Goal: Information Seeking & Learning: Learn about a topic

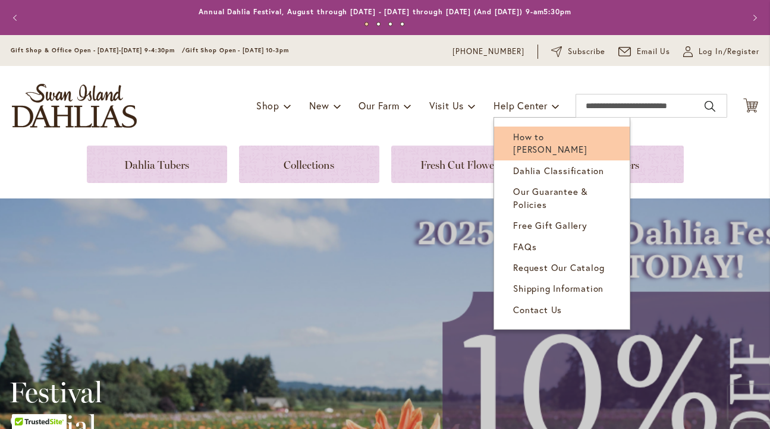
click at [513, 131] on span "How to [PERSON_NAME]" at bounding box center [550, 143] width 74 height 24
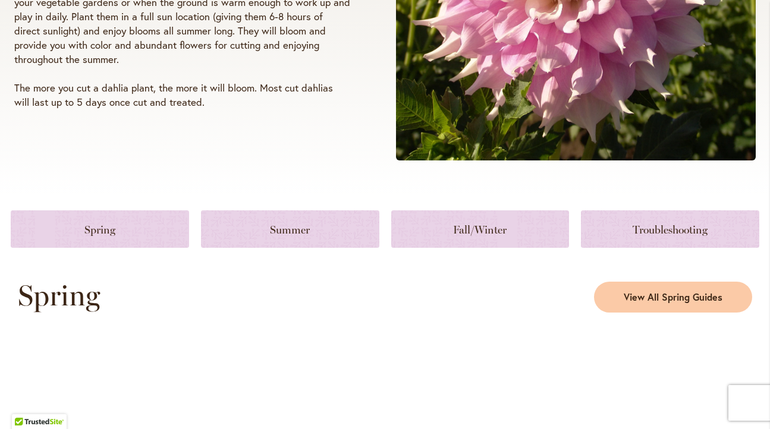
scroll to position [378, 0]
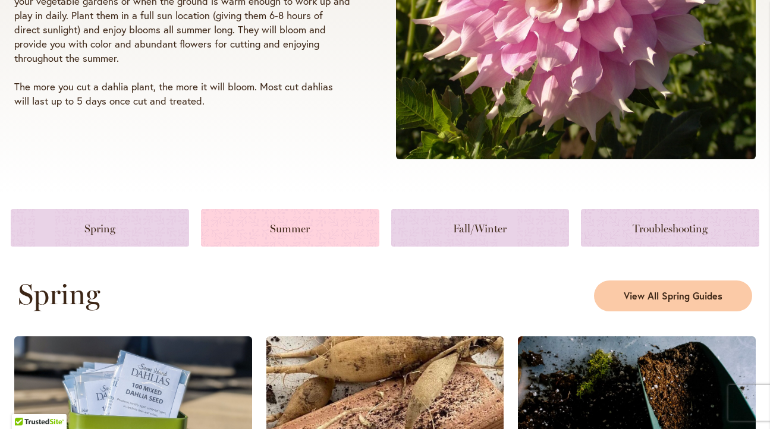
click at [322, 226] on link at bounding box center [290, 227] width 178 height 37
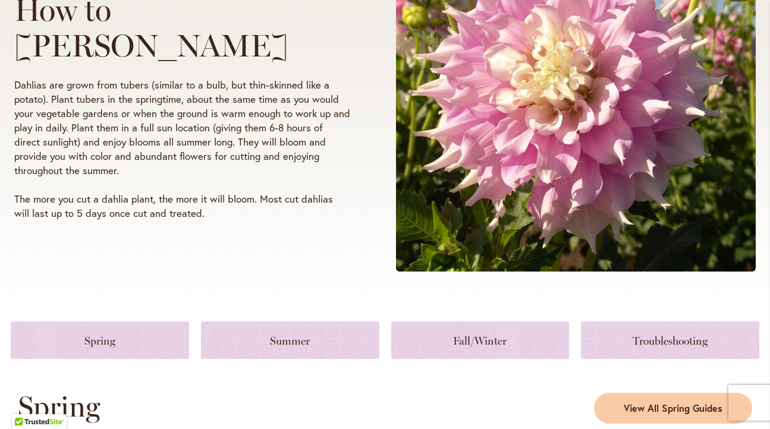
scroll to position [271, 0]
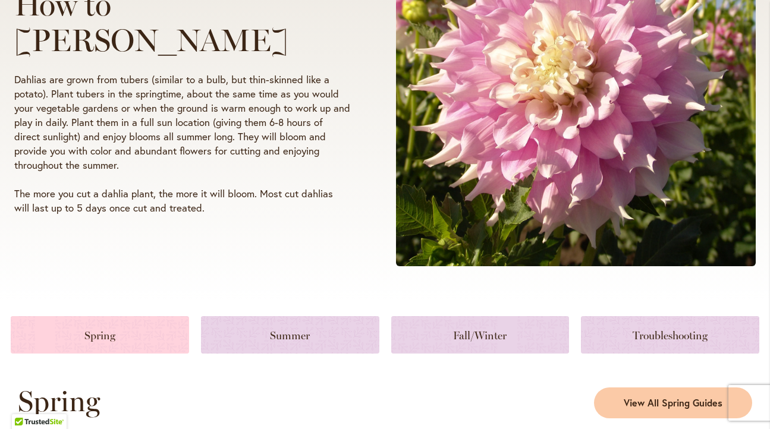
click at [124, 332] on link at bounding box center [100, 334] width 178 height 37
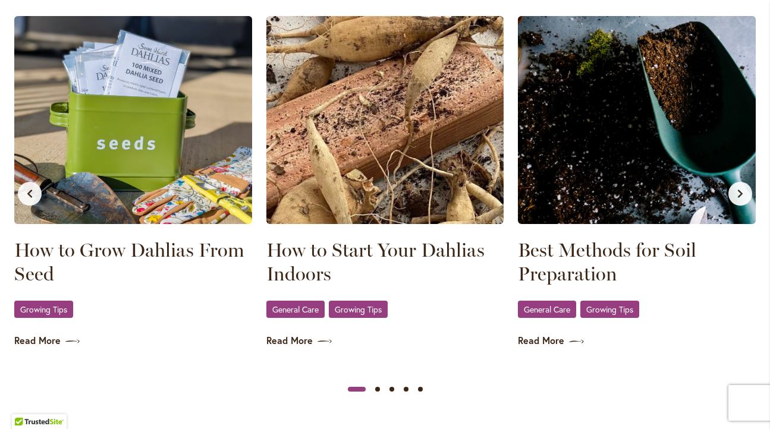
scroll to position [690, 0]
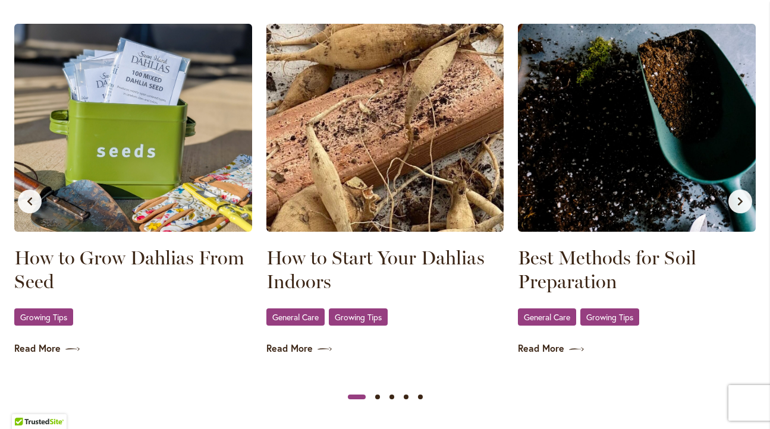
click at [736, 200] on icon "Next slide" at bounding box center [740, 202] width 10 height 10
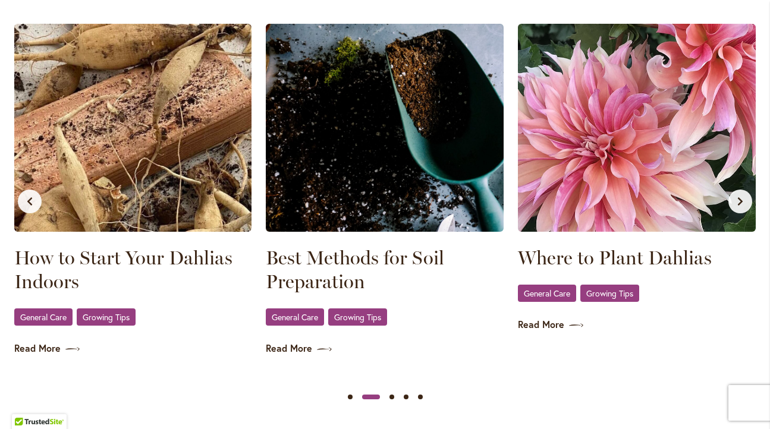
click at [736, 200] on icon "Next slide" at bounding box center [740, 202] width 10 height 10
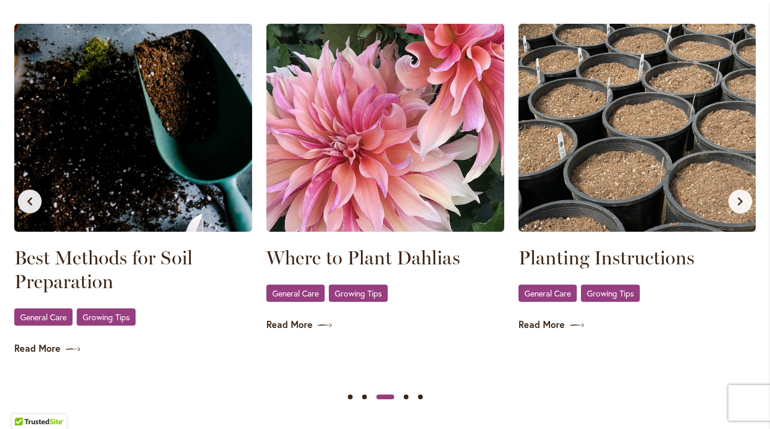
click at [736, 200] on icon "Next slide" at bounding box center [740, 202] width 10 height 10
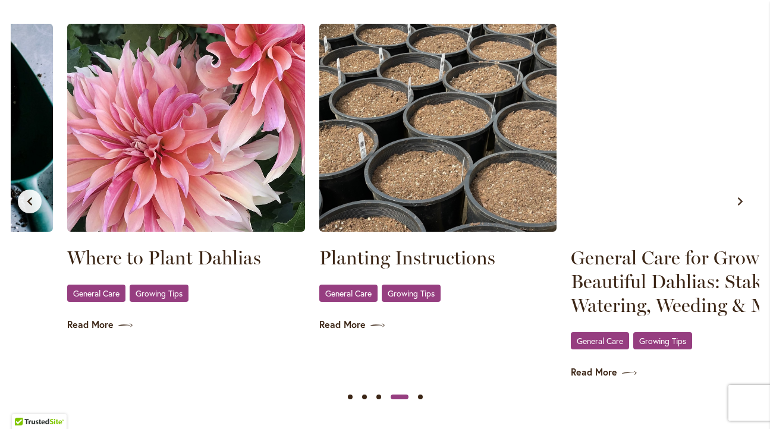
scroll to position [0, 756]
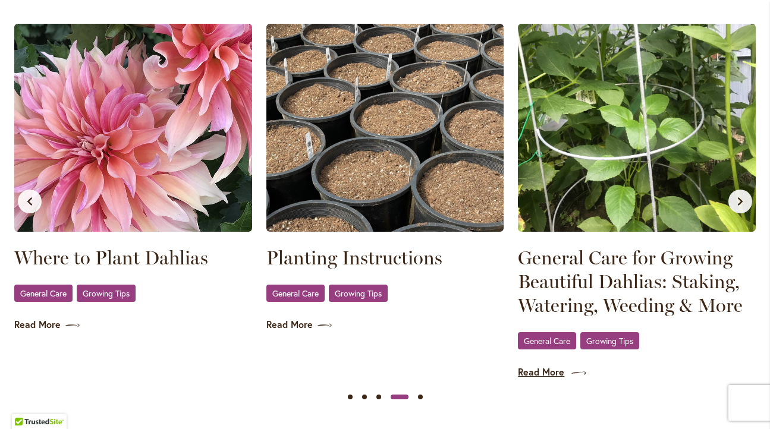
click at [546, 369] on link "Read More" at bounding box center [637, 373] width 238 height 14
click at [733, 197] on button "Next slide" at bounding box center [740, 202] width 24 height 24
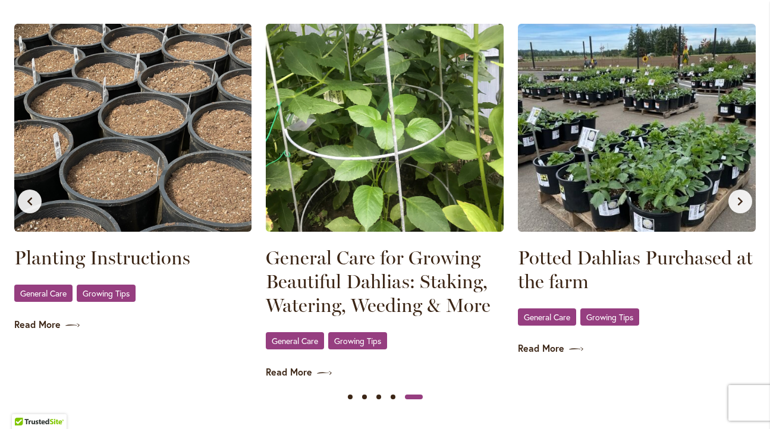
click at [733, 197] on button "Next slide" at bounding box center [740, 202] width 24 height 24
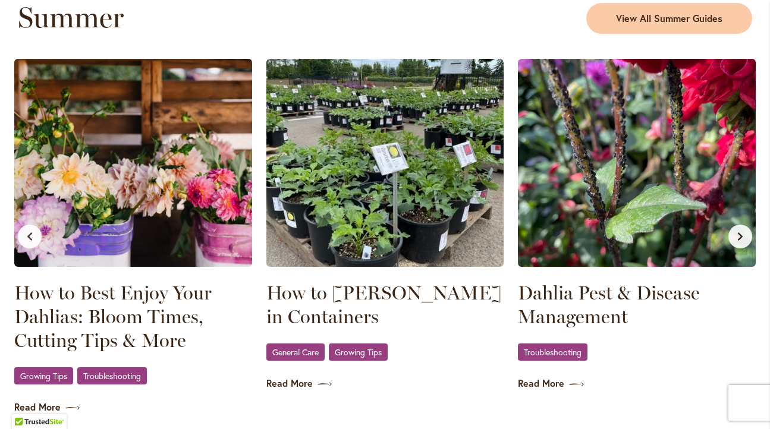
scroll to position [1137, 0]
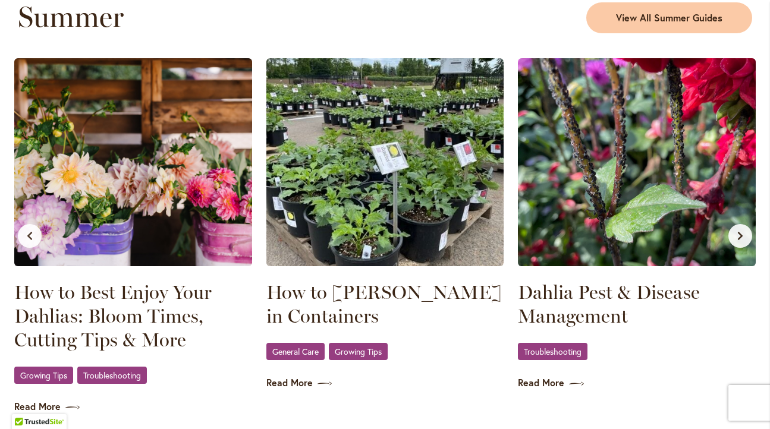
click at [737, 234] on icon "Next slide" at bounding box center [740, 236] width 10 height 10
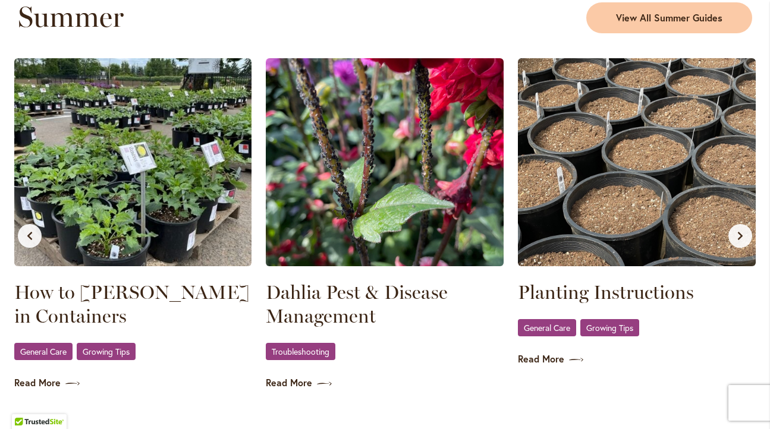
click at [737, 234] on icon "Next slide" at bounding box center [740, 236] width 10 height 10
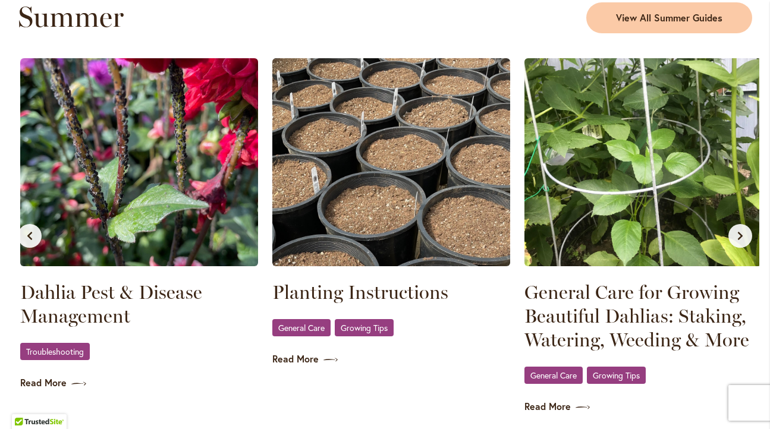
scroll to position [0, 504]
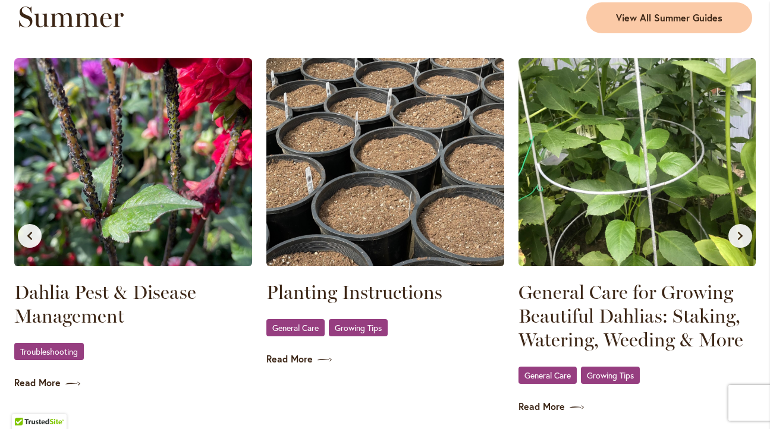
click at [737, 234] on icon "Next slide" at bounding box center [740, 236] width 10 height 10
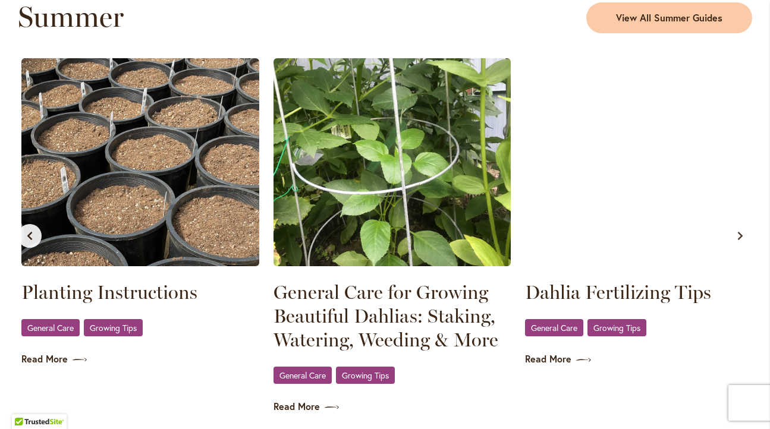
scroll to position [0, 756]
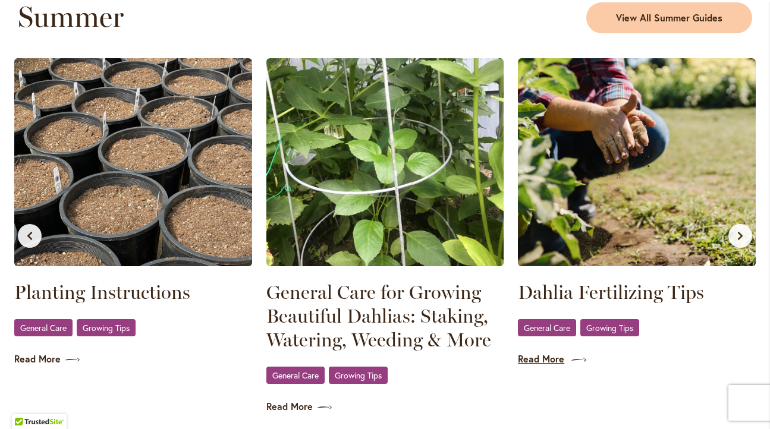
click at [543, 357] on link "Read More" at bounding box center [637, 360] width 238 height 14
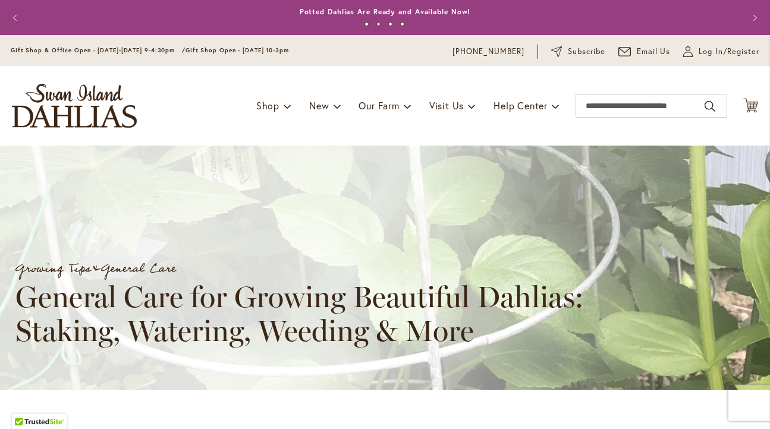
scroll to position [4, 0]
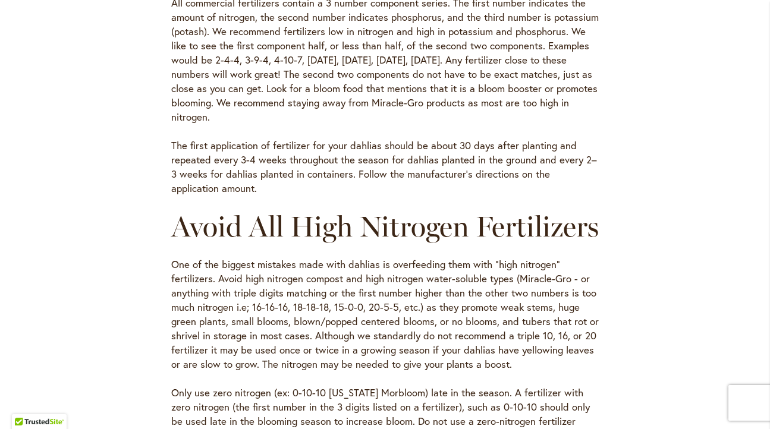
scroll to position [875, 0]
